Goal: Navigation & Orientation: Find specific page/section

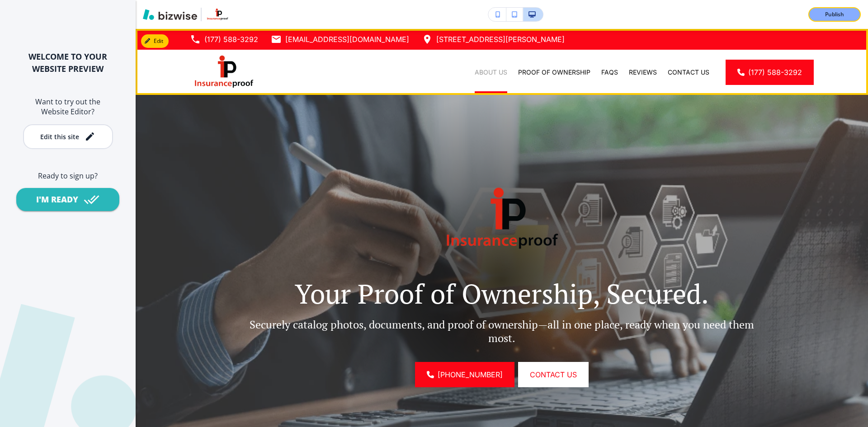
click at [475, 72] on p "About Us" at bounding box center [491, 72] width 33 height 9
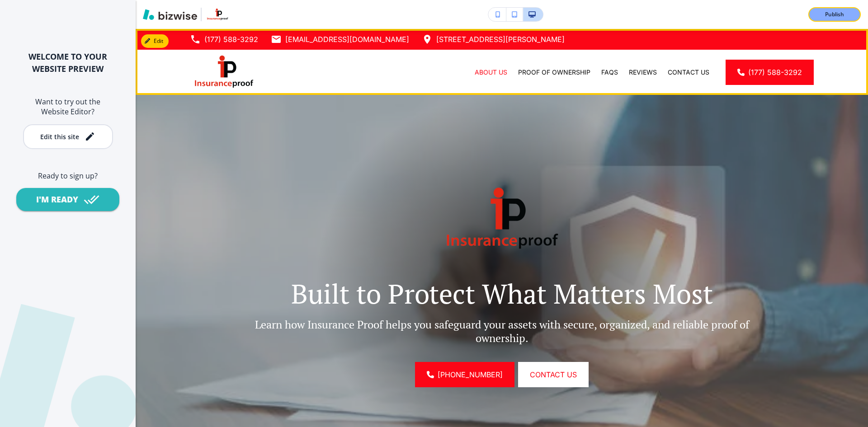
click at [528, 67] on div "Proof of Ownership" at bounding box center [554, 72] width 83 height 45
click at [531, 72] on p "Proof of Ownership" at bounding box center [554, 72] width 72 height 9
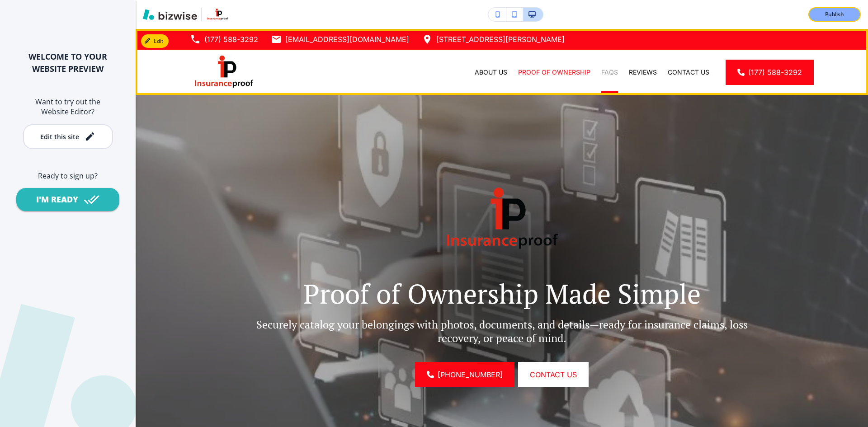
click at [596, 75] on div "FAQs" at bounding box center [610, 72] width 28 height 9
click at [601, 74] on p "FAQs" at bounding box center [609, 72] width 17 height 9
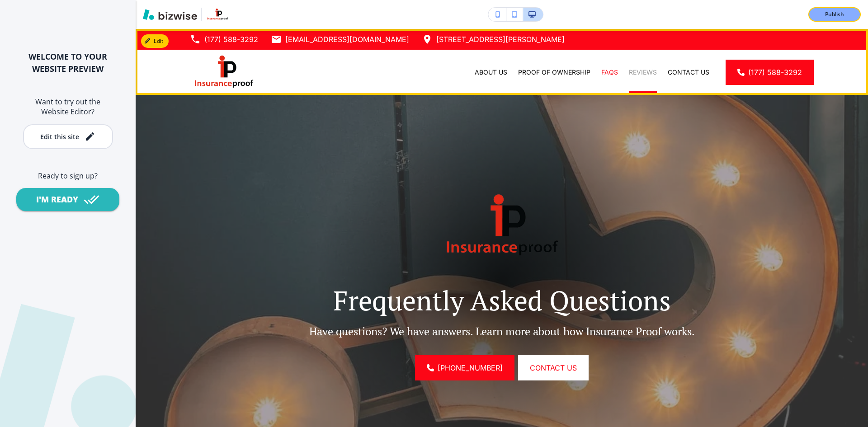
click at [629, 73] on p "Reviews" at bounding box center [643, 72] width 28 height 9
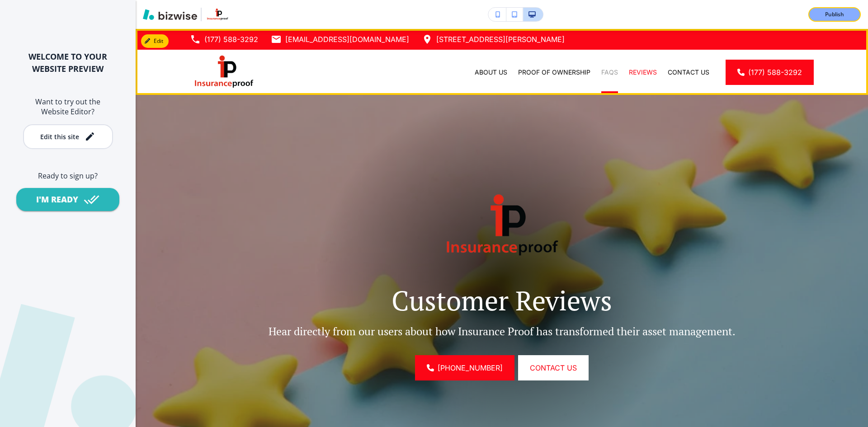
click at [601, 75] on p "FAQs" at bounding box center [609, 72] width 17 height 9
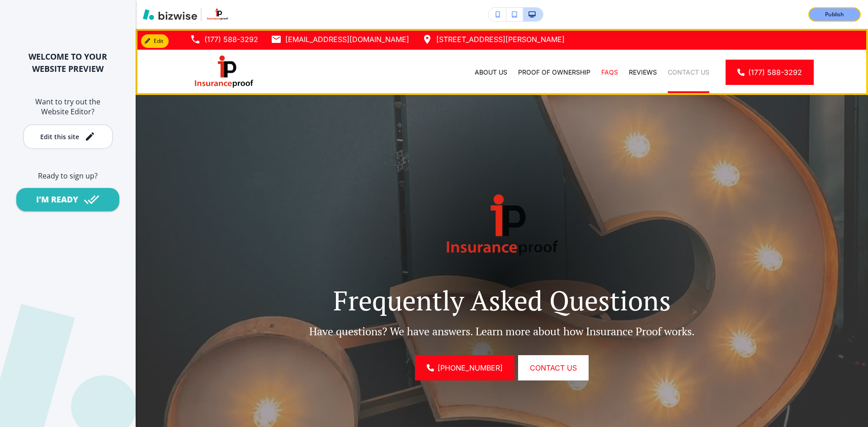
click at [679, 70] on p "Contact Us" at bounding box center [689, 72] width 42 height 9
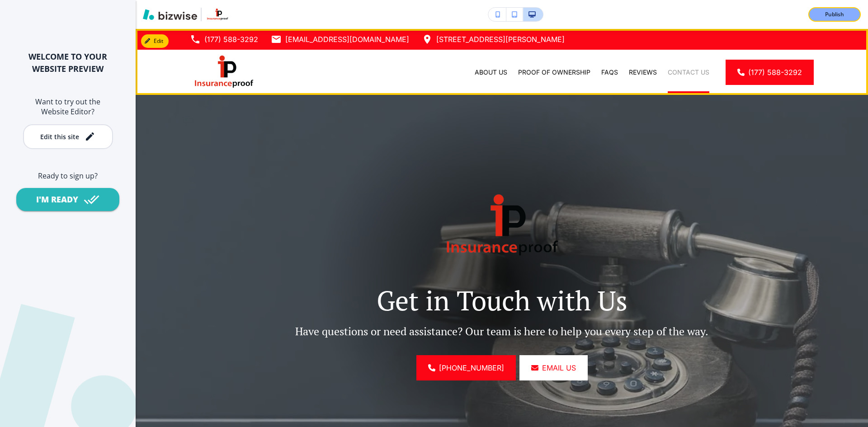
click at [679, 72] on p "Contact Us" at bounding box center [689, 72] width 42 height 9
click at [506, 66] on div "About Us" at bounding box center [490, 72] width 43 height 45
click at [487, 73] on p "About Us" at bounding box center [491, 72] width 33 height 9
